Goal: Navigation & Orientation: Find specific page/section

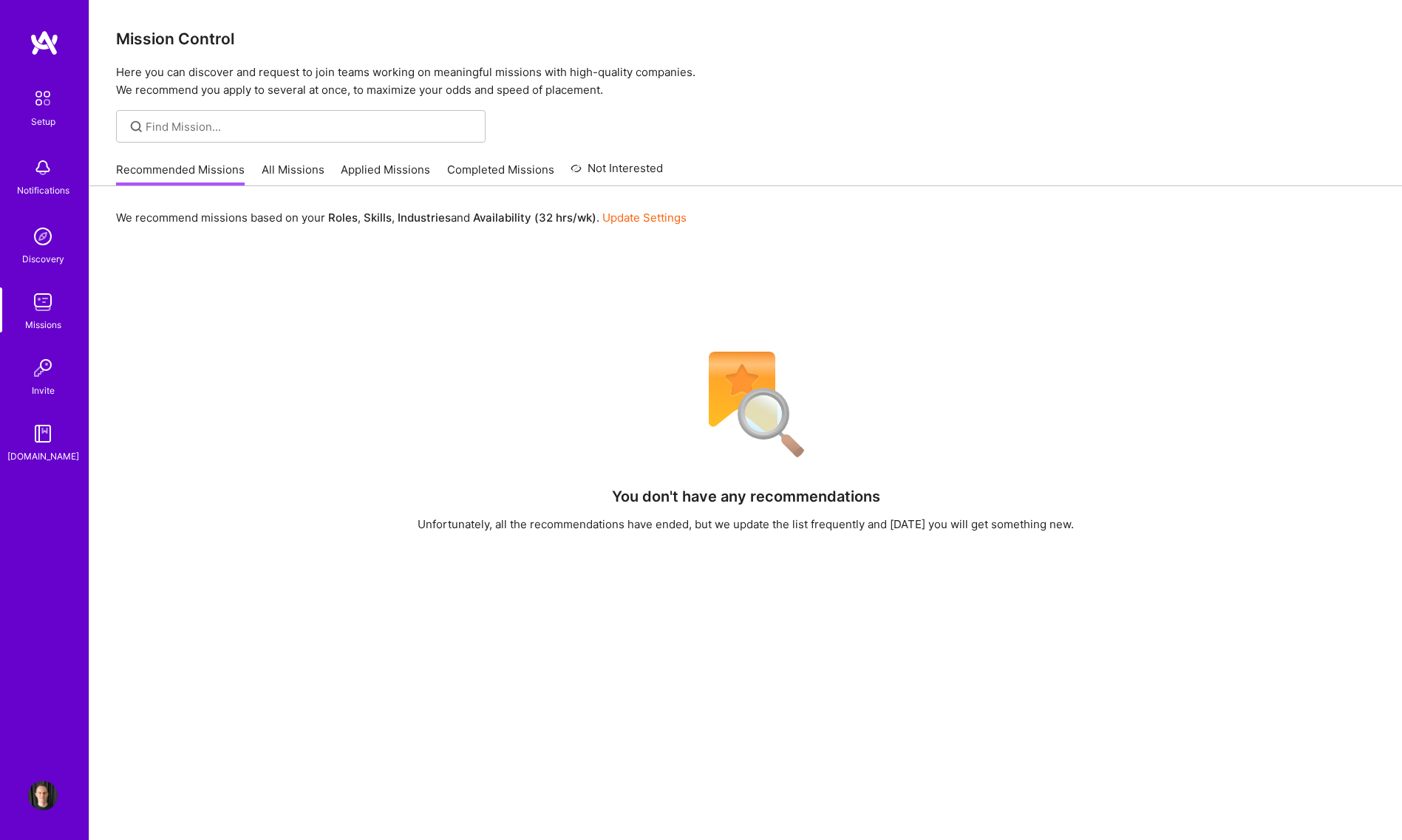
click at [44, 443] on img at bounding box center [42, 433] width 29 height 29
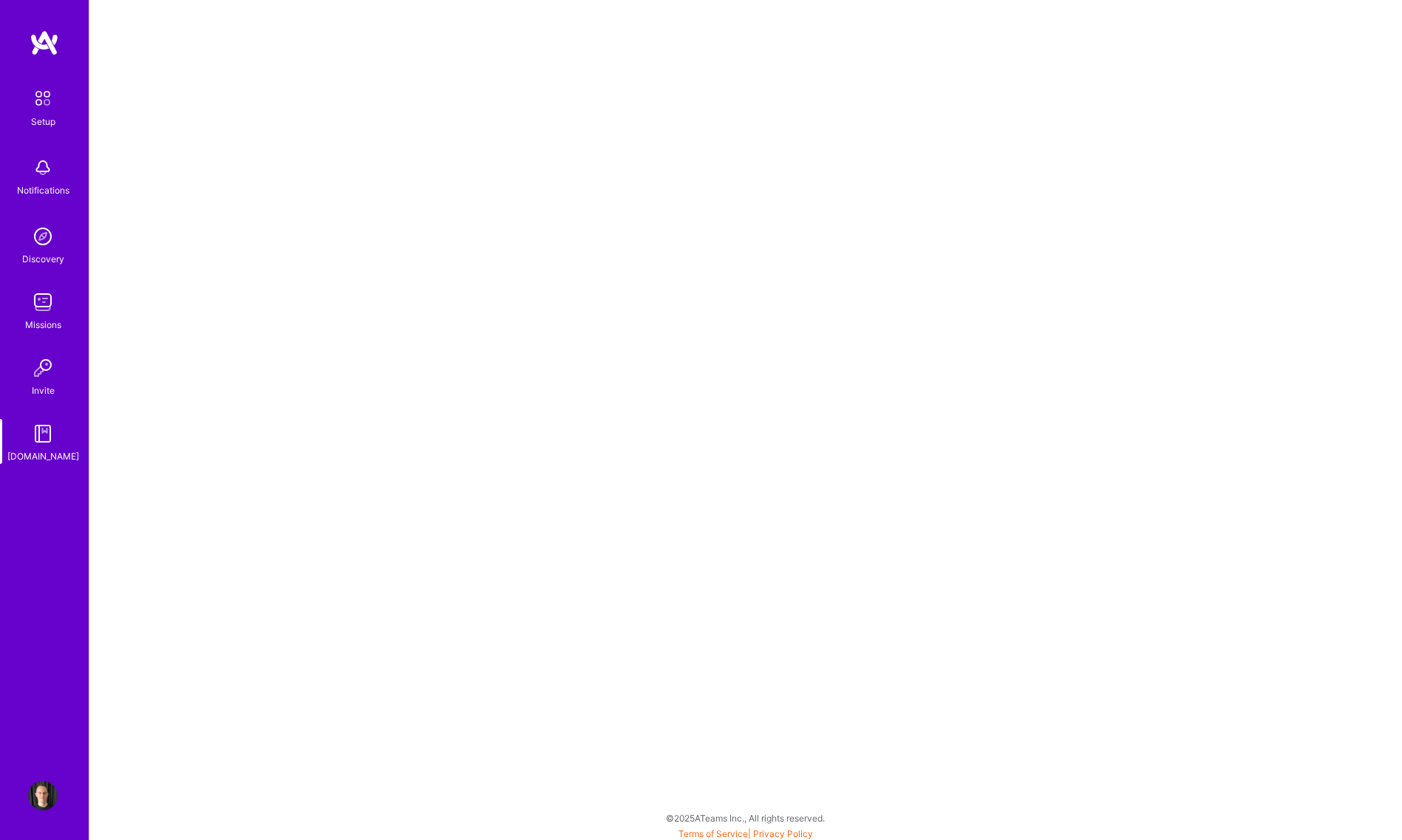
click at [49, 375] on img at bounding box center [42, 368] width 29 height 29
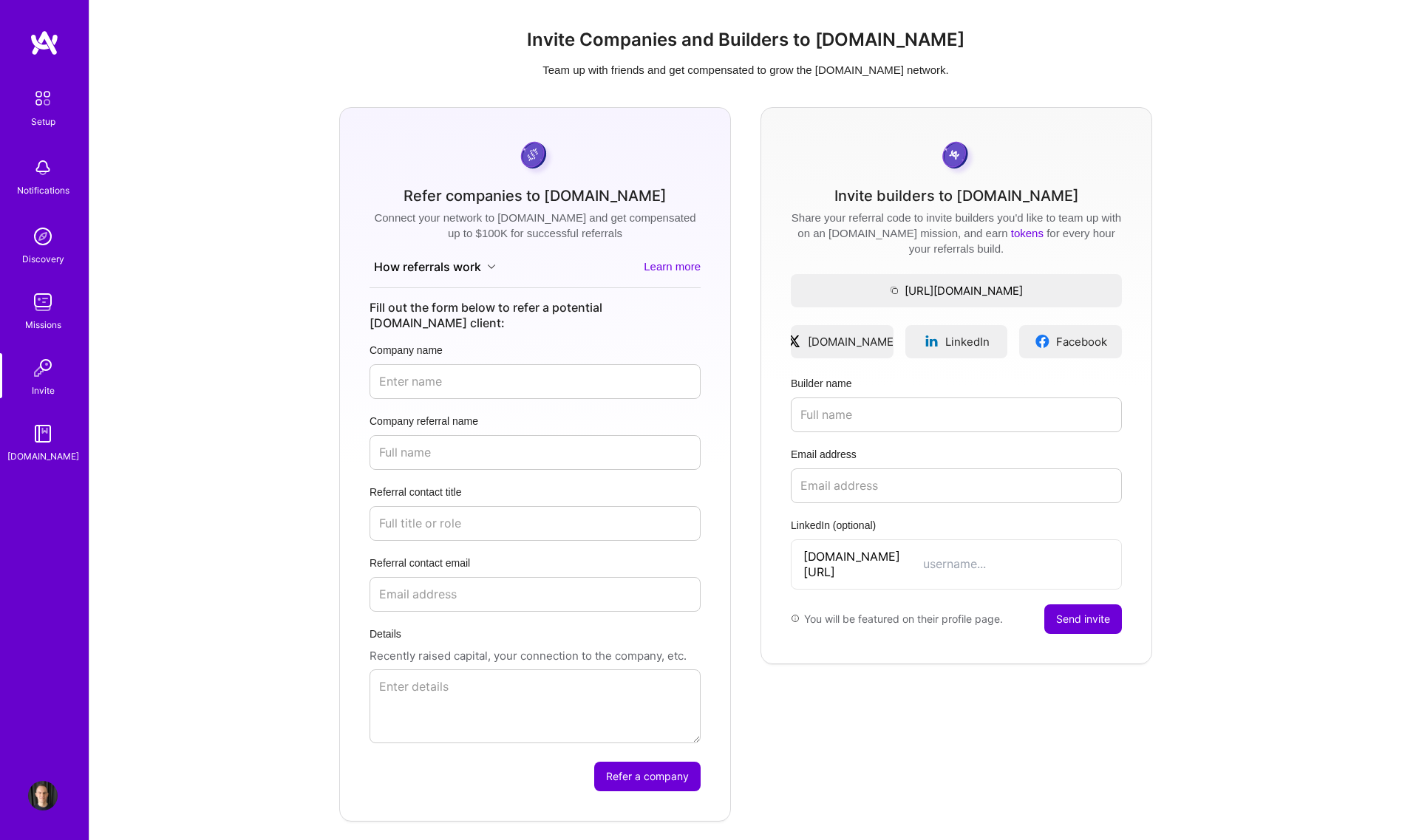
click at [46, 308] on img at bounding box center [42, 302] width 29 height 29
